Goal: Task Accomplishment & Management: Use online tool/utility

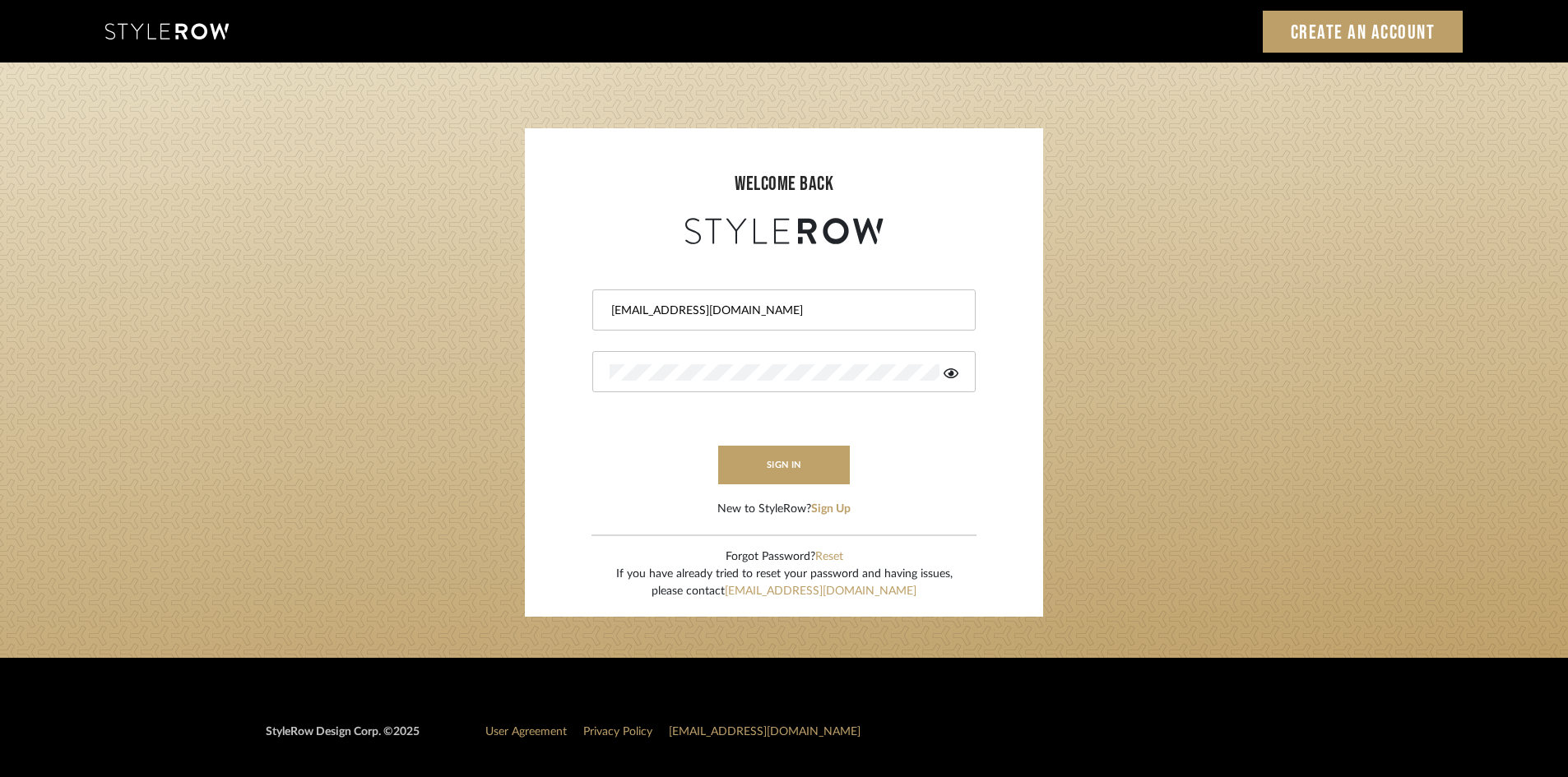
click at [769, 433] on form "ali.altamash24@gmail.com sign in New to StyleRow? Sign Up" at bounding box center [784, 384] width 485 height 269
click at [779, 454] on button "sign in" at bounding box center [784, 465] width 131 height 39
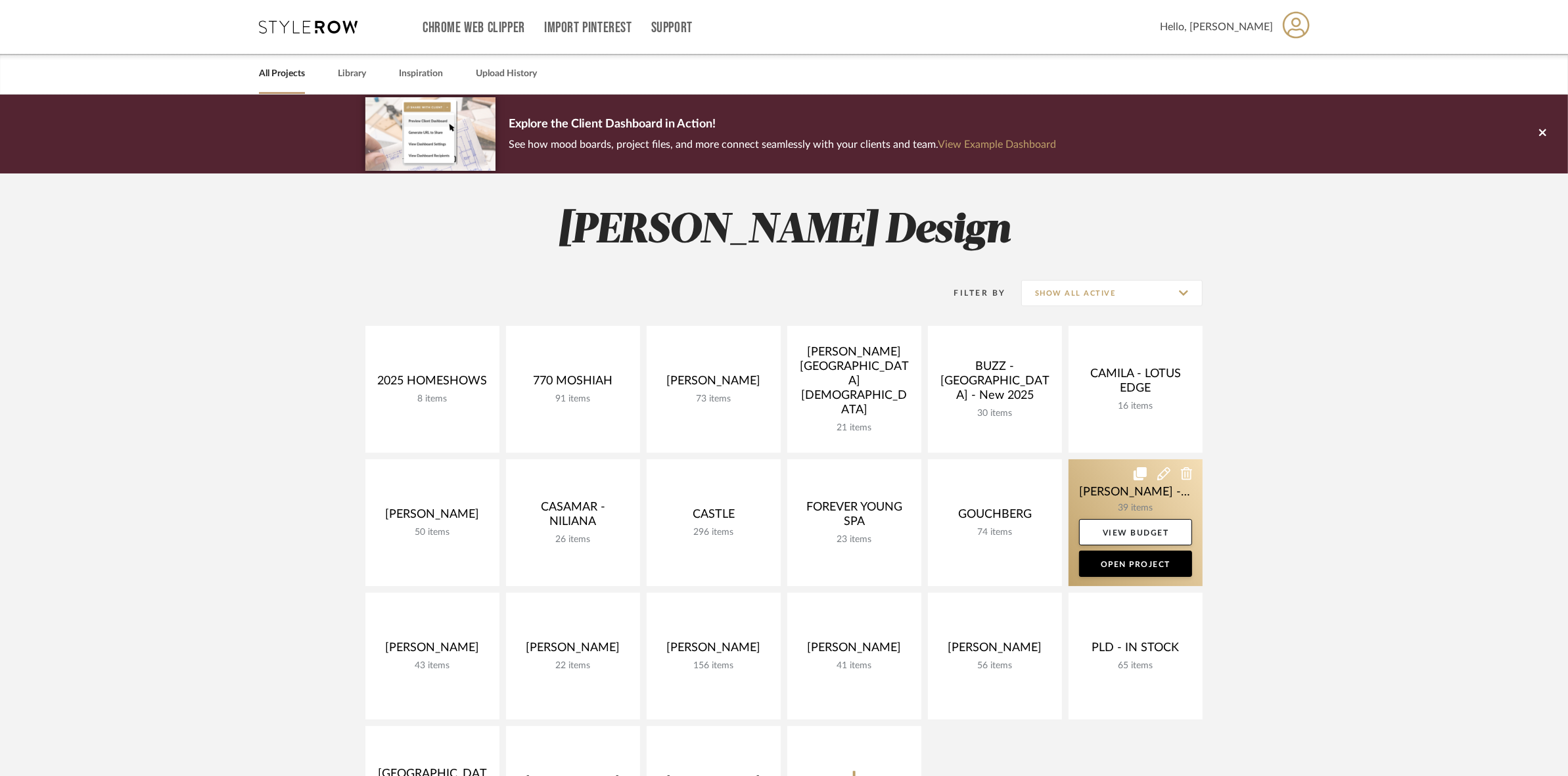
click at [1080, 504] on link at bounding box center [1135, 523] width 134 height 127
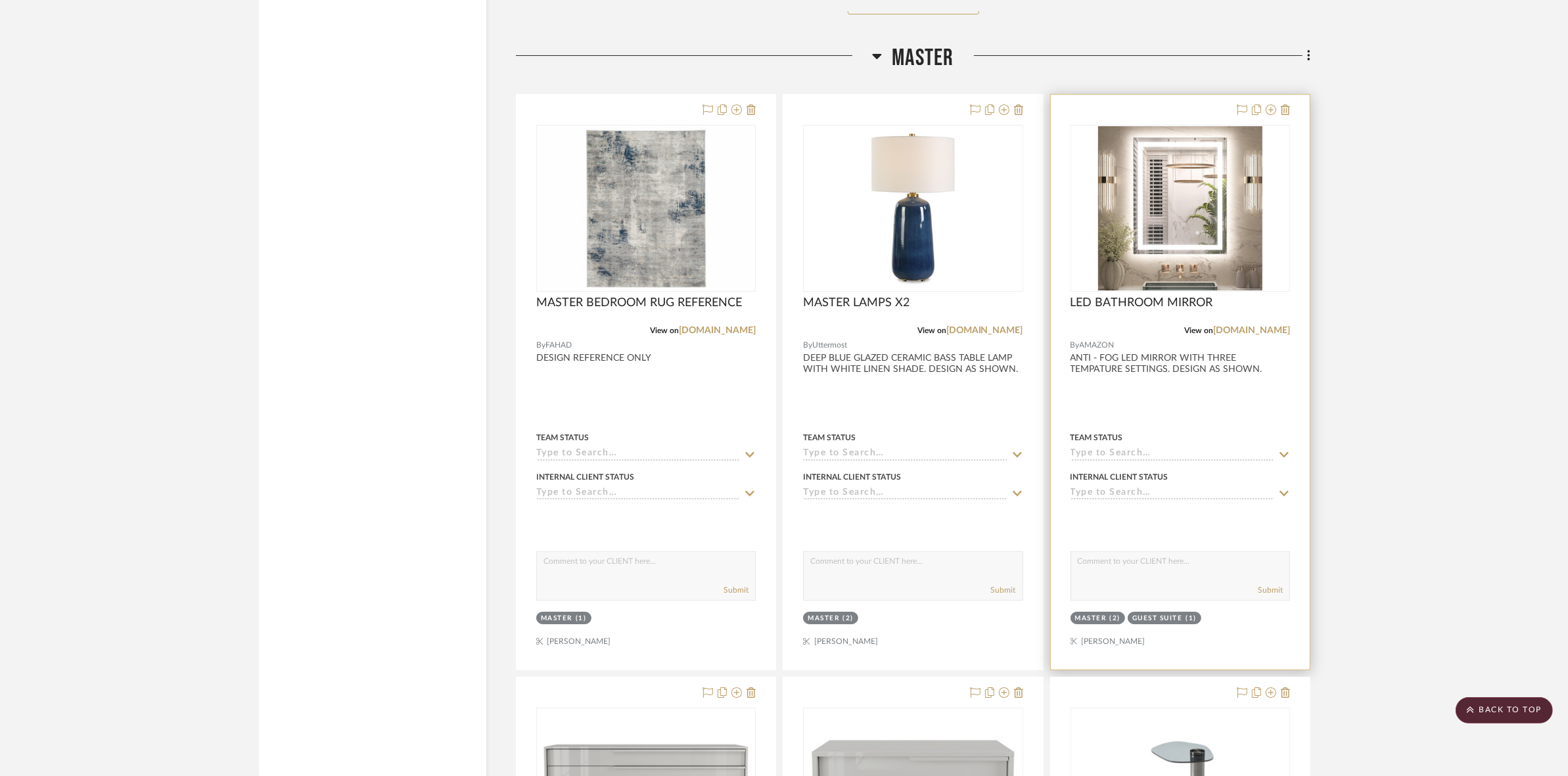
scroll to position [5833, 0]
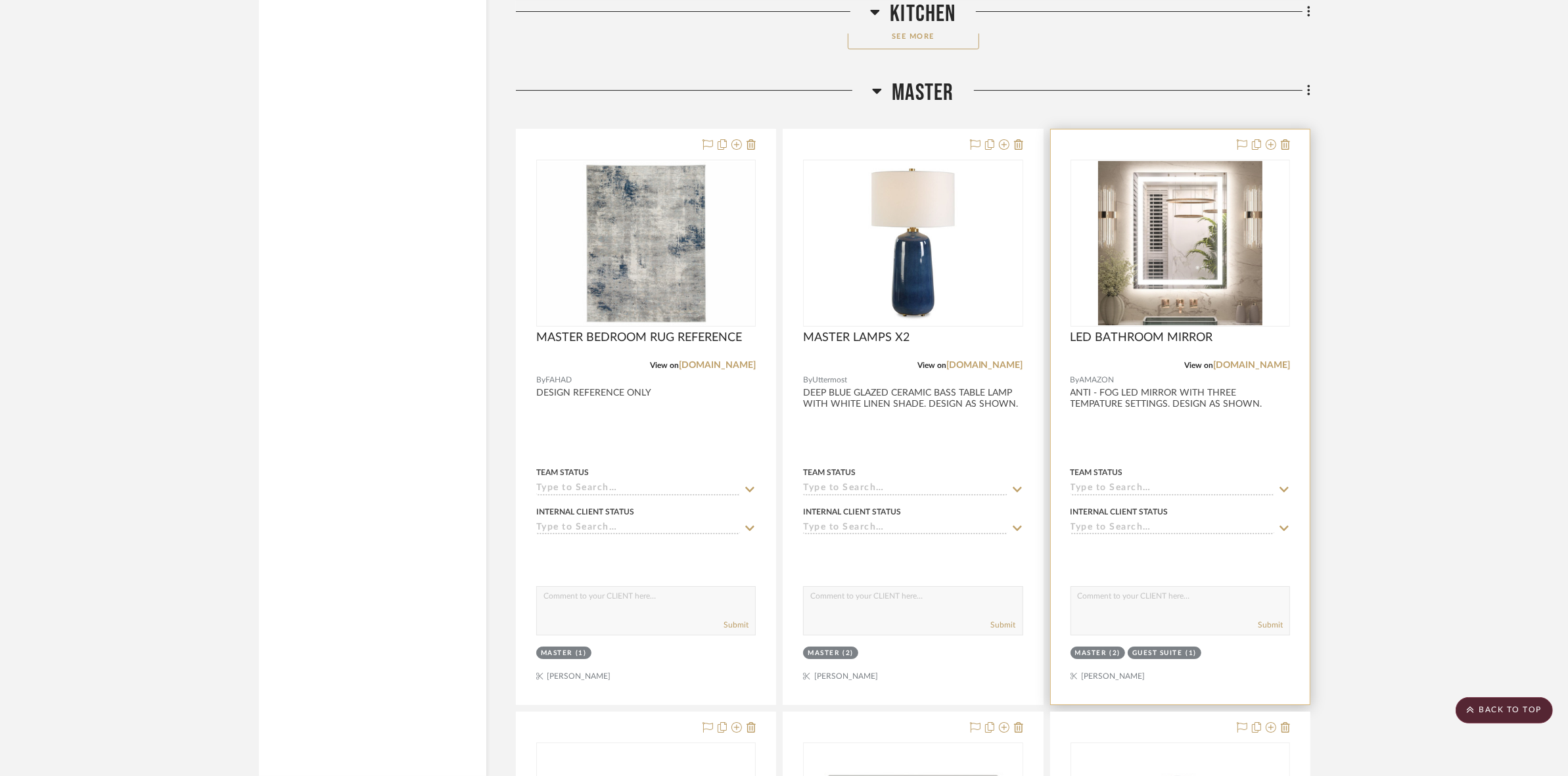
click at [0, 0] on img at bounding box center [0, 0] width 0 height 0
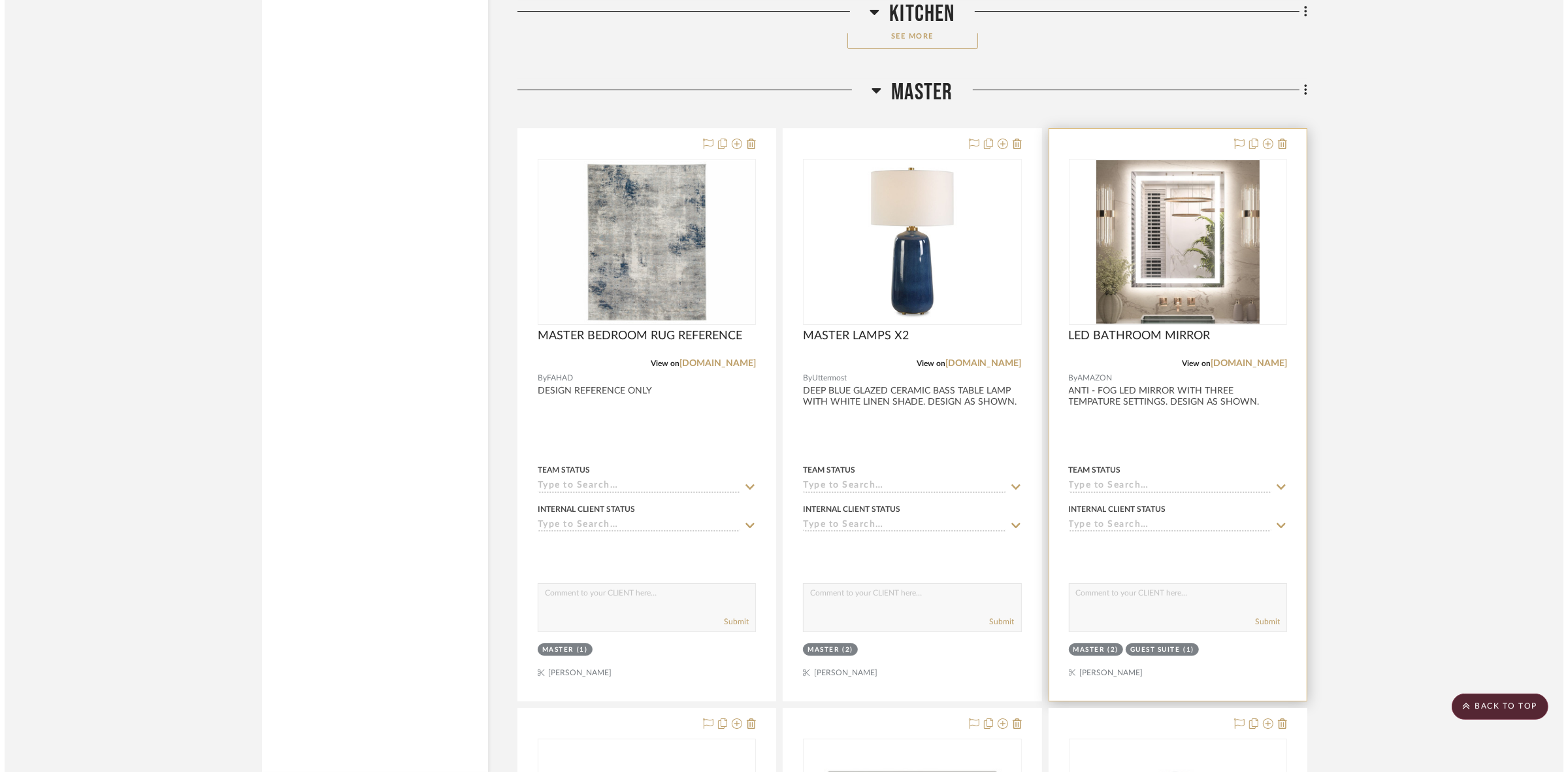
scroll to position [0, 0]
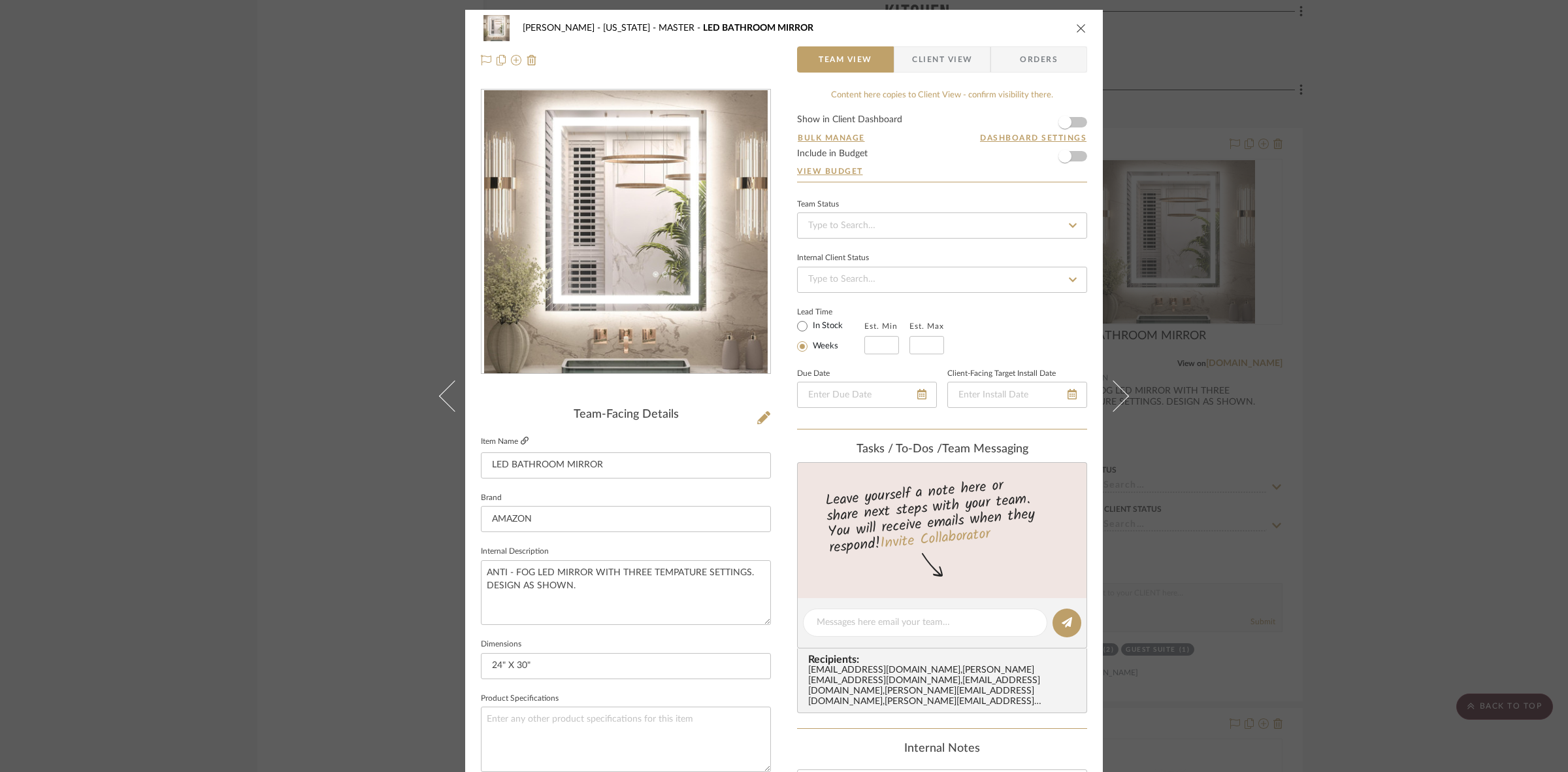
click at [521, 436] on link at bounding box center [525, 442] width 8 height 11
drag, startPoint x: 1356, startPoint y: 271, endPoint x: 1400, endPoint y: 106, distance: 170.8
click at [1353, 270] on div "[PERSON_NAME] - [US_STATE] MASTER LED BATHROOM MIRROR Team View Client View Ord…" at bounding box center [784, 386] width 1568 height 772
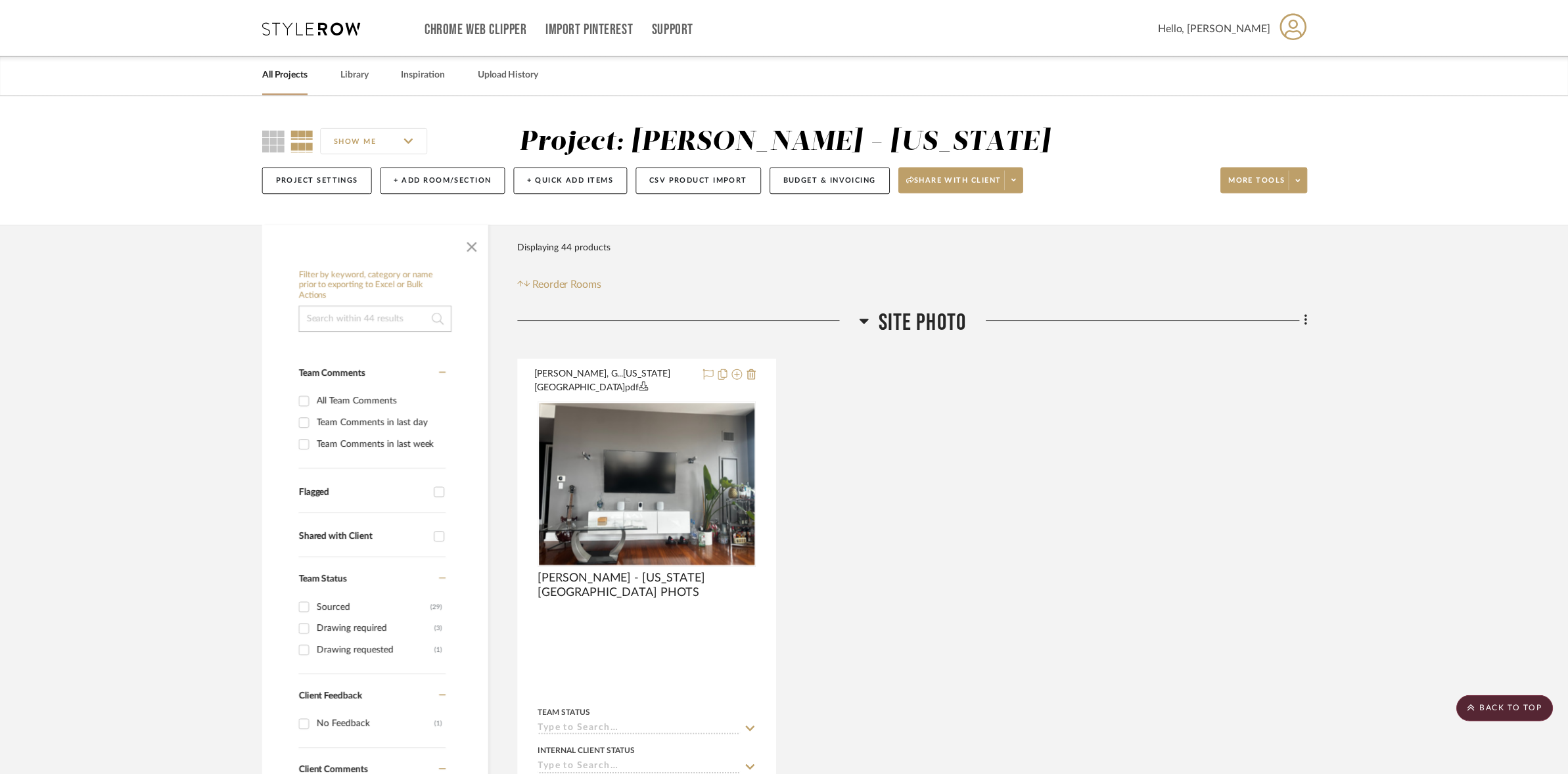
scroll to position [5833, 0]
